Goal: Information Seeking & Learning: Learn about a topic

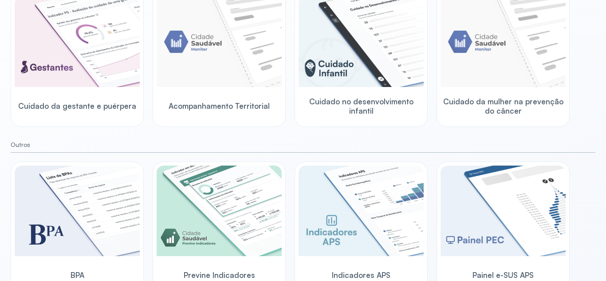
scroll to position [150, 0]
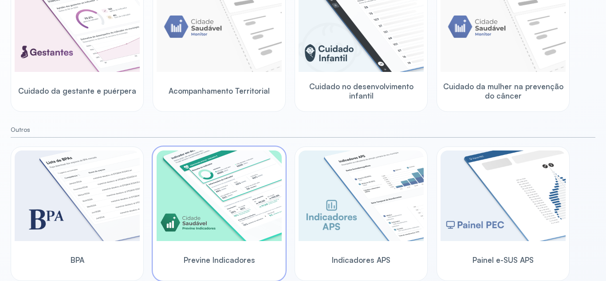
click at [239, 192] on img at bounding box center [219, 195] width 125 height 91
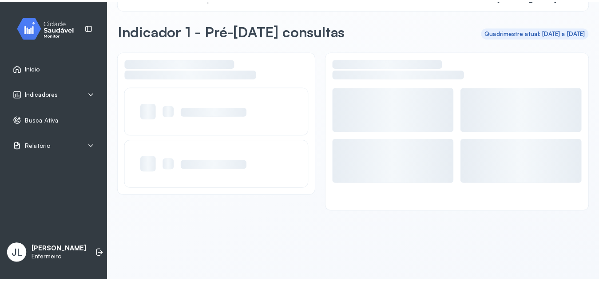
scroll to position [25, 0]
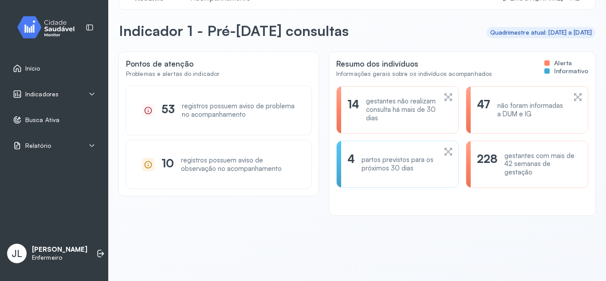
click at [84, 95] on div "Indicadores" at bounding box center [54, 94] width 83 height 9
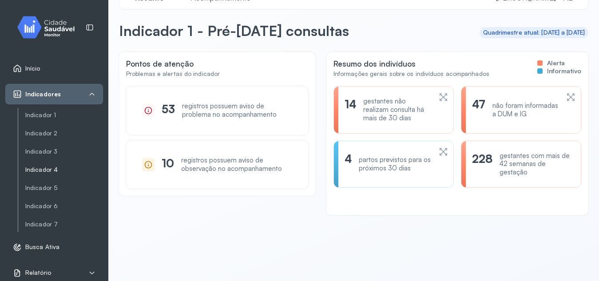
click at [50, 171] on link "Indicador 4" at bounding box center [64, 170] width 78 height 8
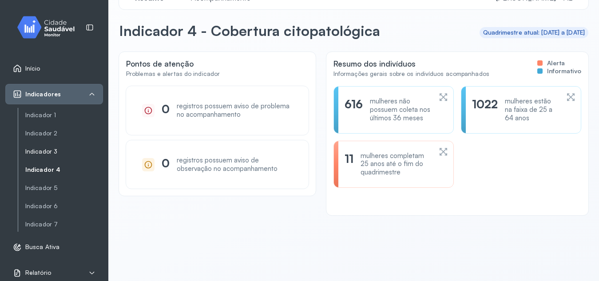
click at [49, 152] on link "Indicador 3" at bounding box center [64, 152] width 78 height 8
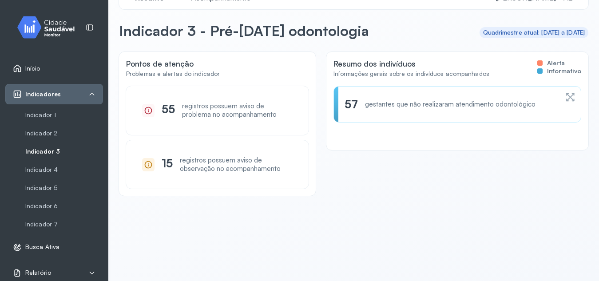
click at [559, 103] on div "57 gestantes que não realizaram atendimento odontológico" at bounding box center [456, 104] width 225 height 14
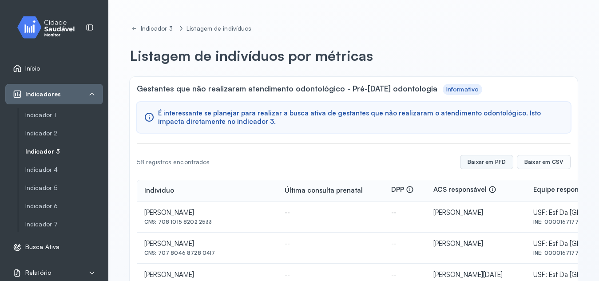
click at [460, 159] on button "Baixar em PFD" at bounding box center [486, 162] width 53 height 14
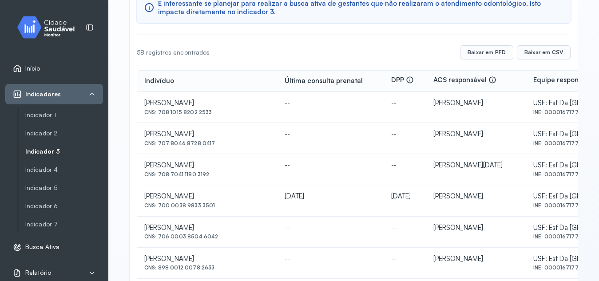
scroll to position [110, 0]
click at [49, 118] on link "Indicador 1" at bounding box center [64, 115] width 78 height 8
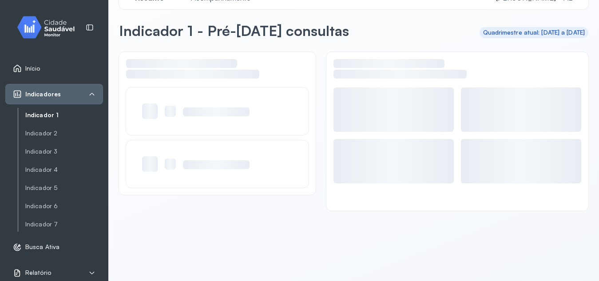
scroll to position [25, 0]
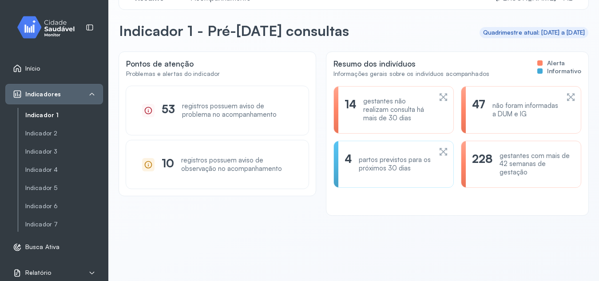
click at [377, 203] on div "Resumo dos indivíduos Informações gerais sobre os indivíduos acompanhados Alert…" at bounding box center [457, 133] width 262 height 163
click at [484, 243] on div "Pontos de atenção Problemas e alertas do indicador 53 registros possuem aviso d…" at bounding box center [353, 161] width 469 height 218
